Goal: Task Accomplishment & Management: Complete application form

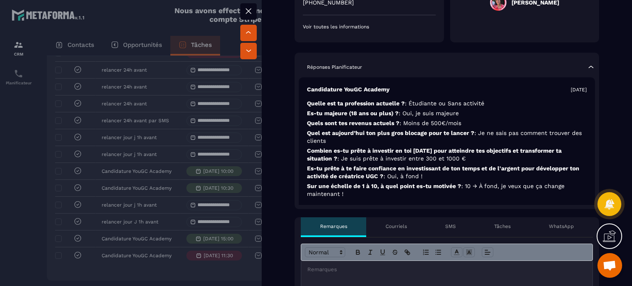
scroll to position [288, 0]
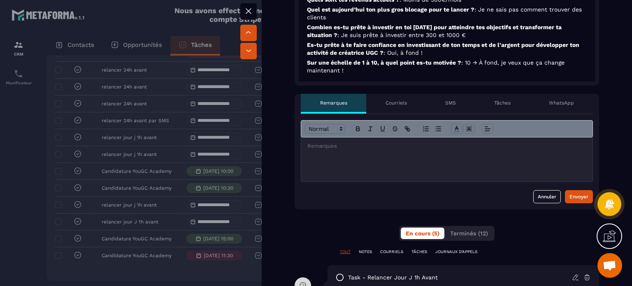
click at [505, 98] on div "Tâches" at bounding box center [501, 104] width 55 height 20
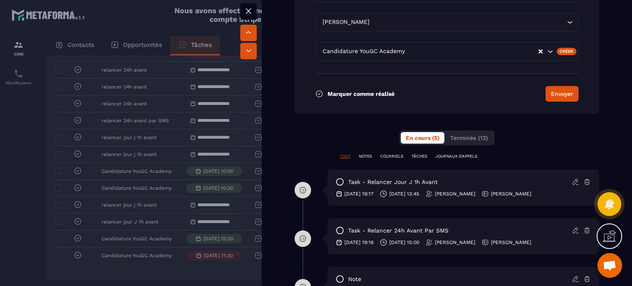
scroll to position [617, 0]
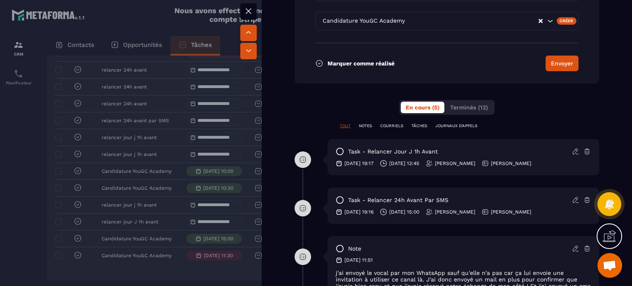
click at [572, 149] on icon at bounding box center [575, 151] width 7 height 7
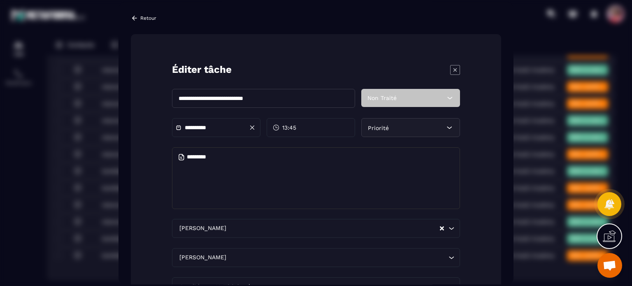
click at [275, 101] on input "**********" at bounding box center [263, 98] width 183 height 19
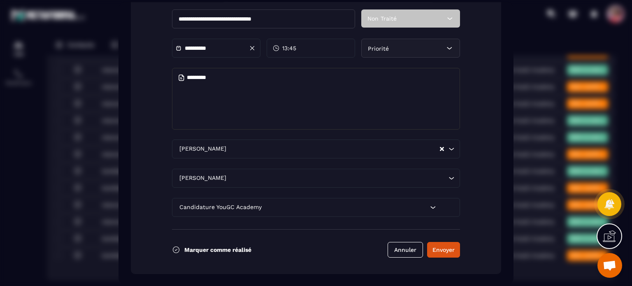
scroll to position [81, 0]
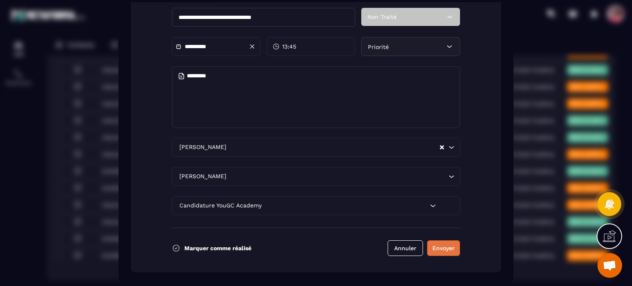
type input "**********"
click at [446, 246] on button "Envoyer" at bounding box center [443, 248] width 33 height 16
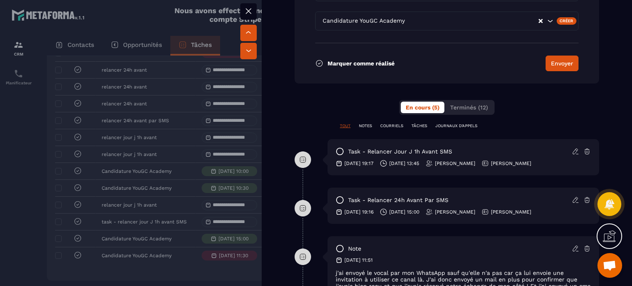
click at [250, 11] on icon at bounding box center [248, 11] width 10 height 10
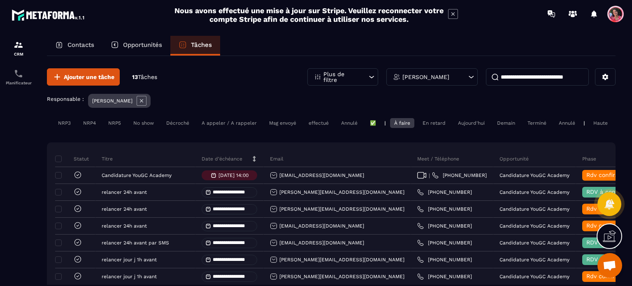
click at [209, 79] on div "Ajouter une tâche 13 Tâches Plus de filtre [PERSON_NAME]" at bounding box center [331, 76] width 568 height 17
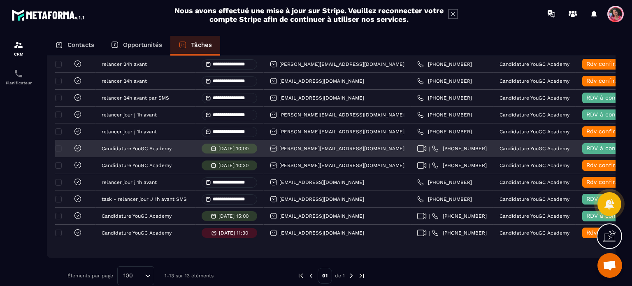
scroll to position [163, 0]
